Goal: Navigation & Orientation: Understand site structure

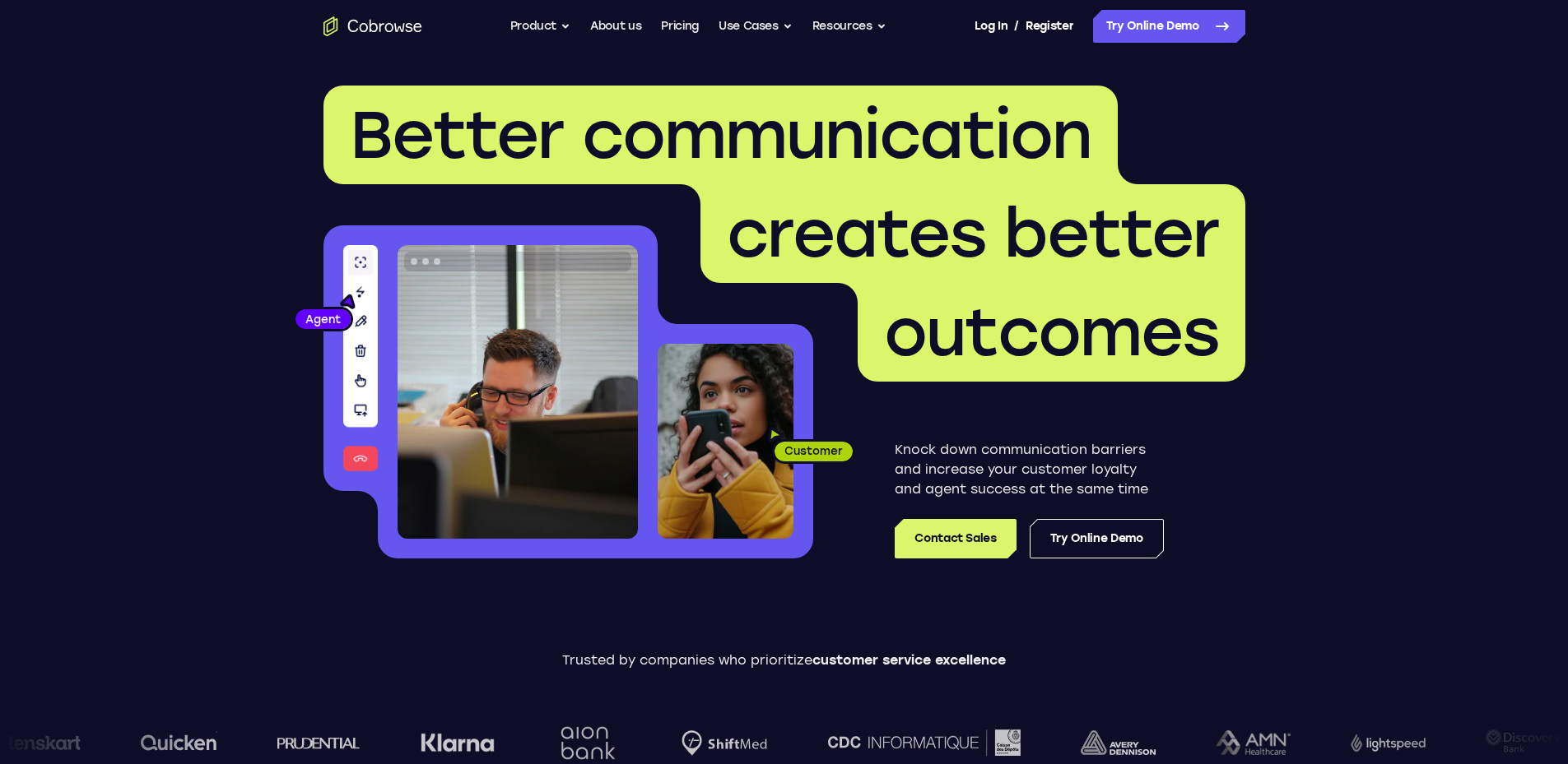
click at [656, 95] on span "Better communication" at bounding box center [721, 134] width 794 height 98
click at [666, 28] on link "Pricing" at bounding box center [679, 26] width 37 height 33
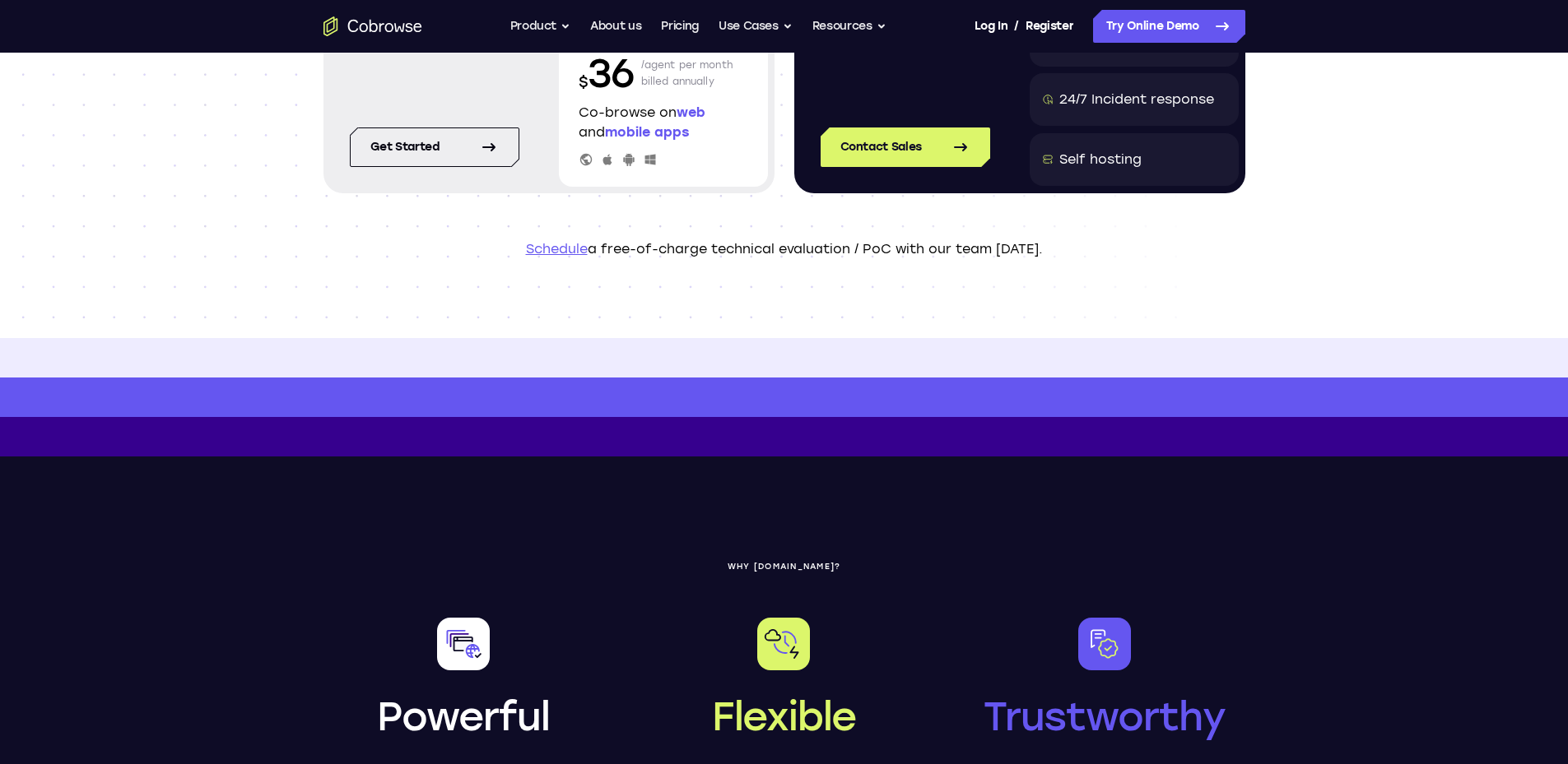
scroll to position [68, 0]
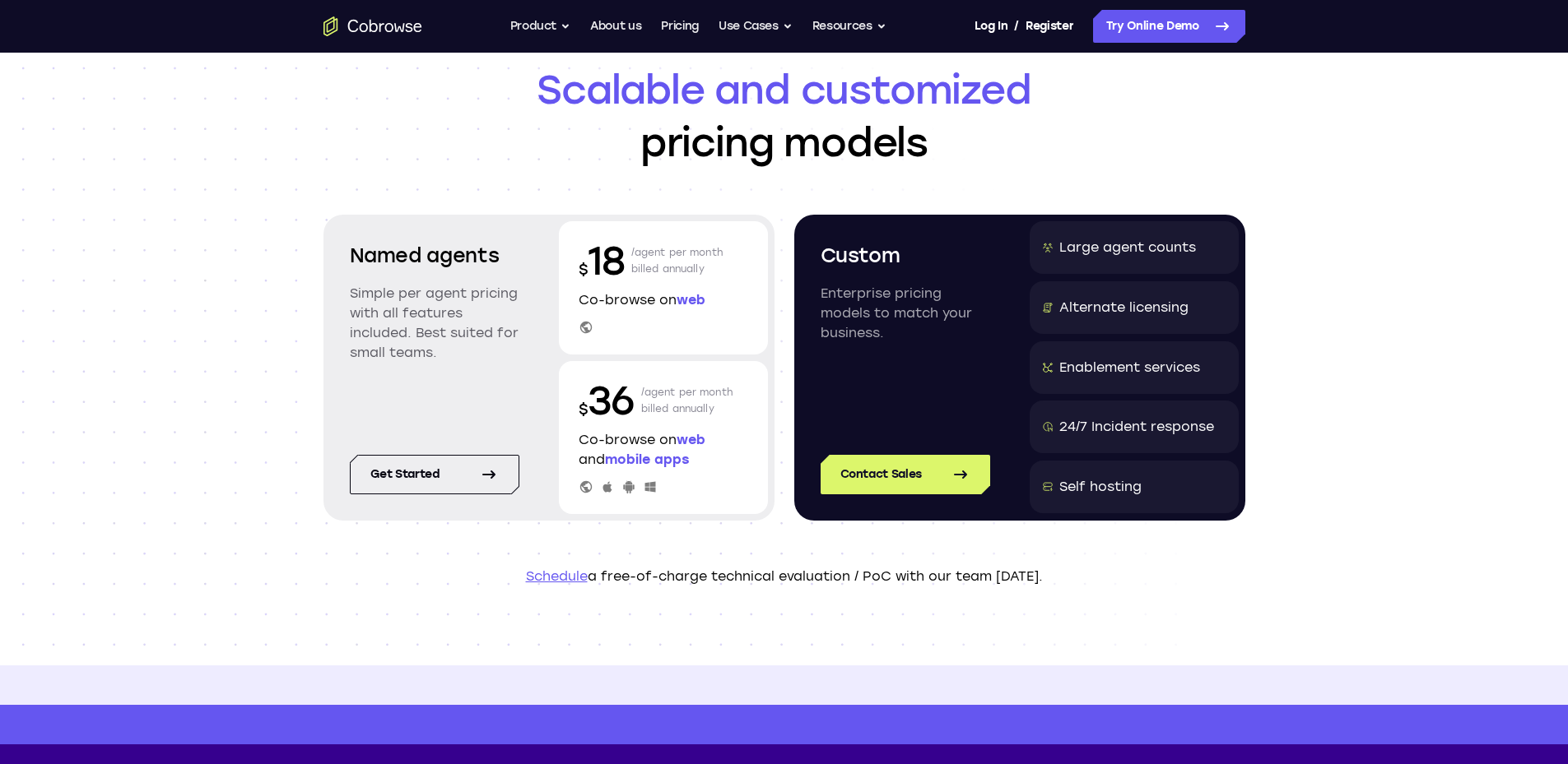
click at [340, 23] on icon "Go to the home page" at bounding box center [373, 26] width 98 height 20
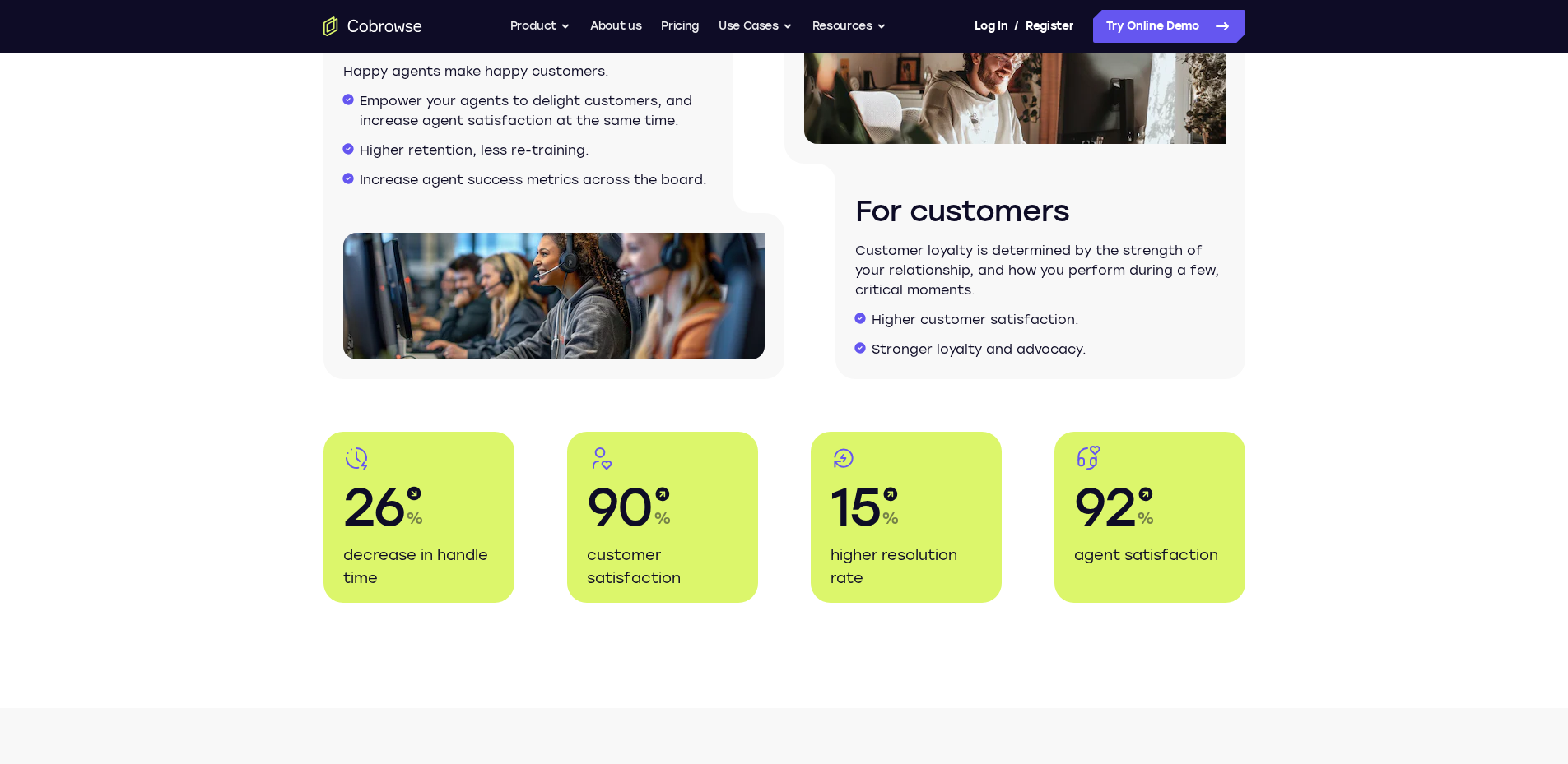
scroll to position [2811, 0]
click at [542, 26] on button "Product" at bounding box center [541, 26] width 61 height 33
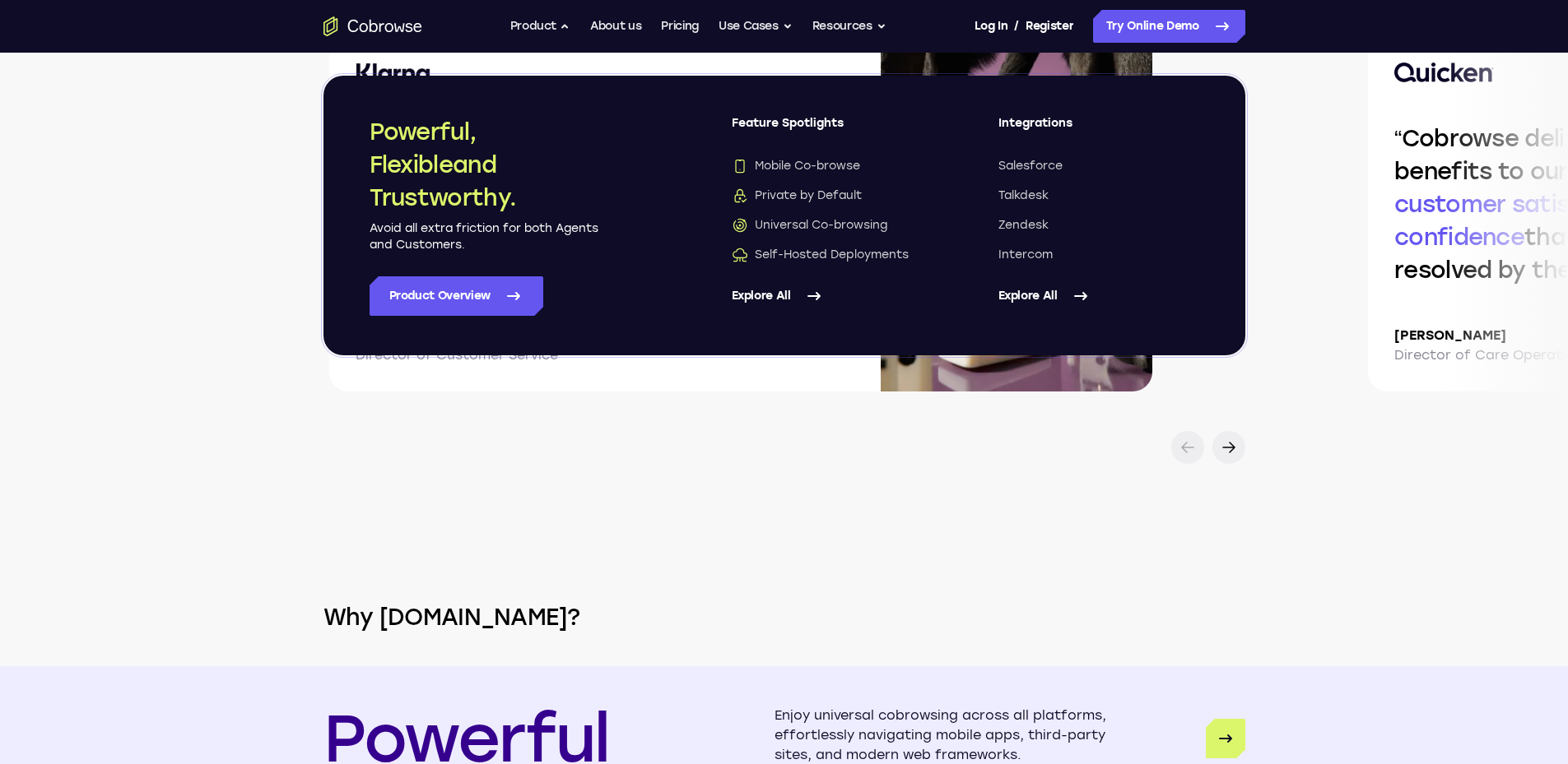
click at [621, 452] on div "This technology has proven invaluable for tackling complex cases , assisting ne…" at bounding box center [784, 248] width 1568 height 431
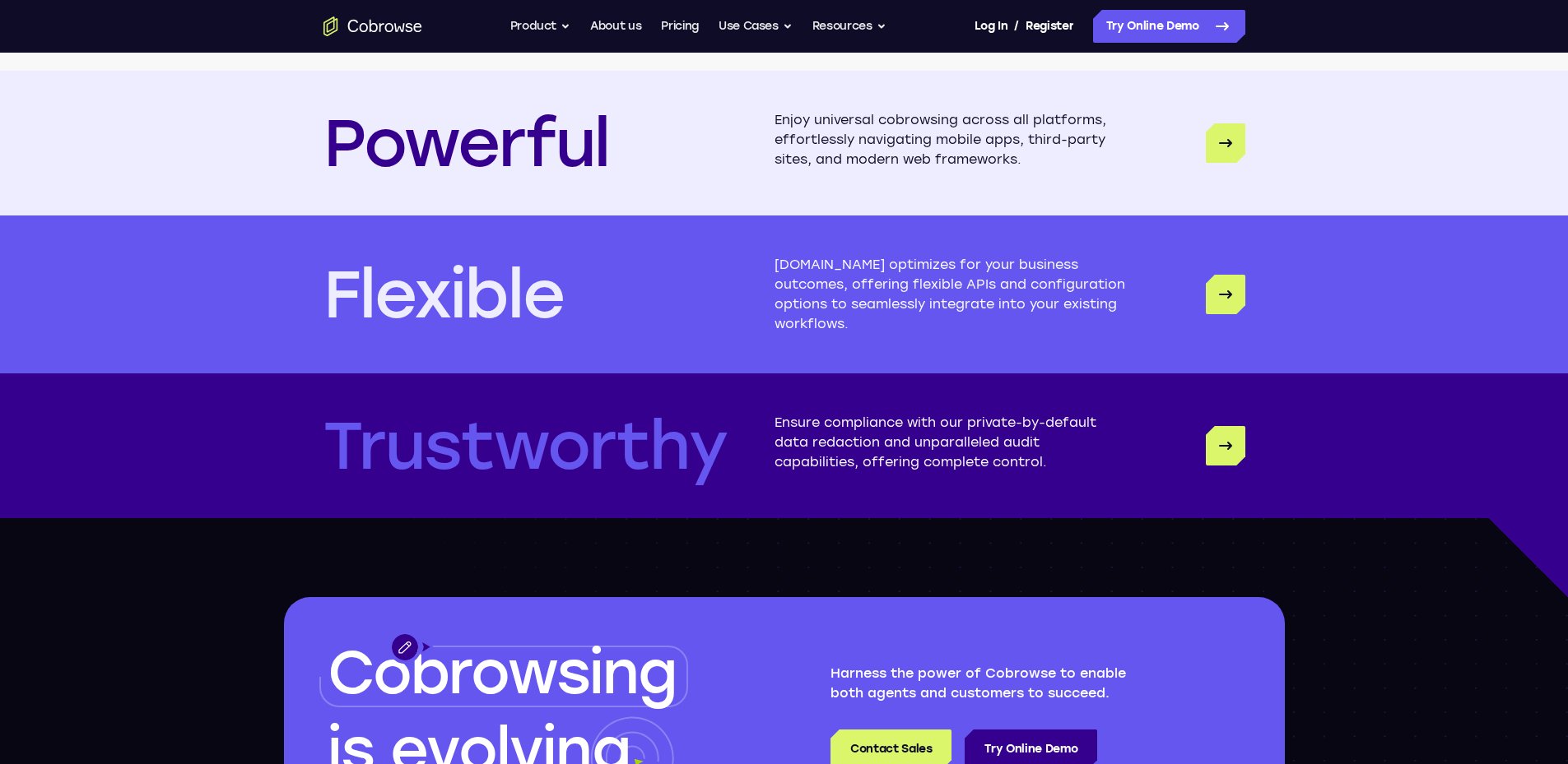
scroll to position [4182, 0]
